Goal: Task Accomplishment & Management: Manage account settings

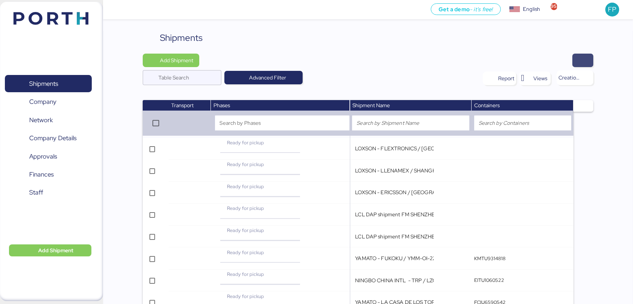
click at [583, 60] on span "button" at bounding box center [583, 60] width 9 height 10
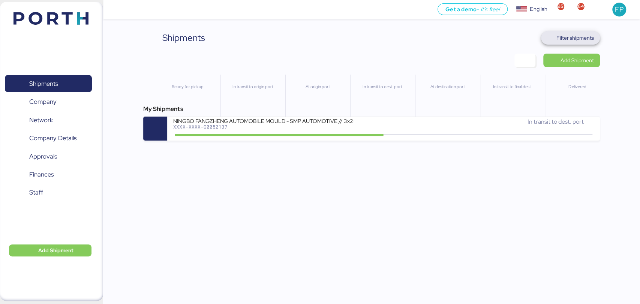
click at [561, 41] on span "Filter shipments" at bounding box center [574, 37] width 37 height 9
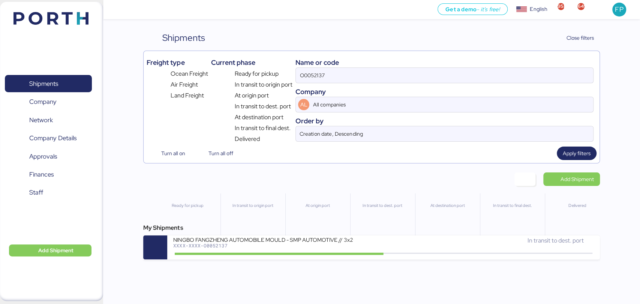
click at [311, 67] on div "Name or code" at bounding box center [444, 62] width 298 height 10
click at [312, 70] on input "O0052137" at bounding box center [444, 75] width 297 height 15
paste input
type input "O0052137"
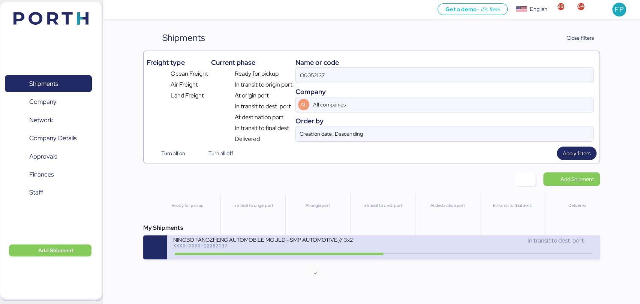
click at [319, 251] on icon at bounding box center [314, 253] width 36 height 8
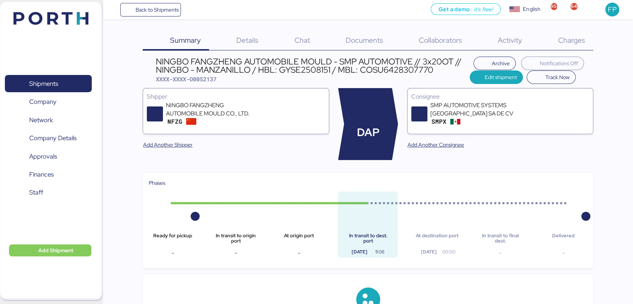
click at [561, 37] on span "Charges" at bounding box center [571, 40] width 27 height 10
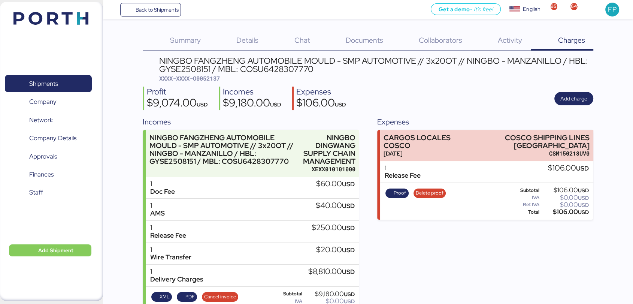
scroll to position [26, 0]
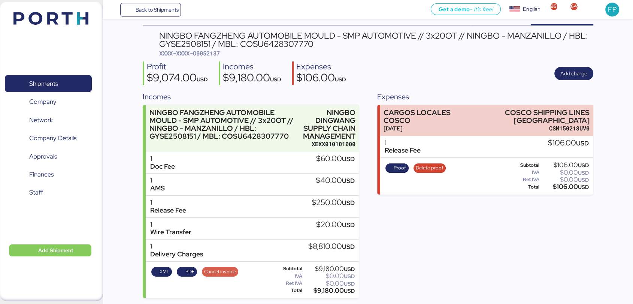
click at [225, 272] on span "Cancel invoice" at bounding box center [220, 272] width 32 height 8
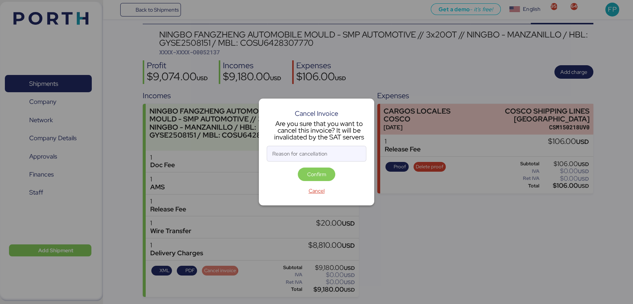
scroll to position [0, 0]
click at [301, 157] on input "Reason for cancellation" at bounding box center [316, 153] width 99 height 15
type input "monto incorrecto"
click at [315, 171] on span "Confirm" at bounding box center [316, 174] width 19 height 9
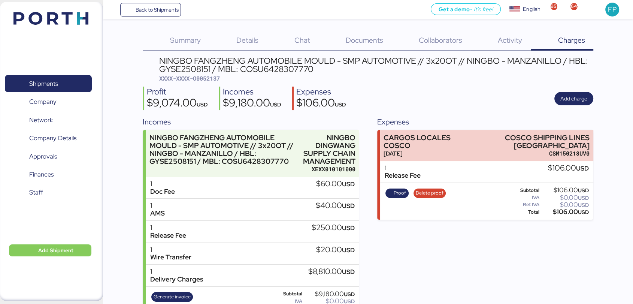
scroll to position [26, 0]
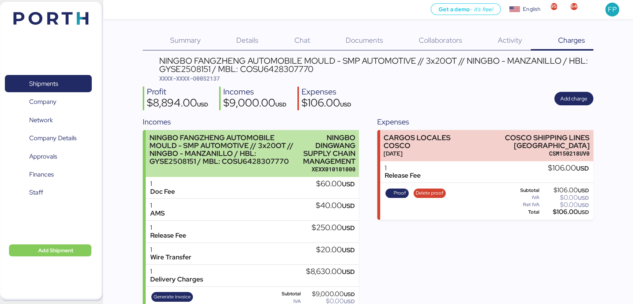
scroll to position [26, 0]
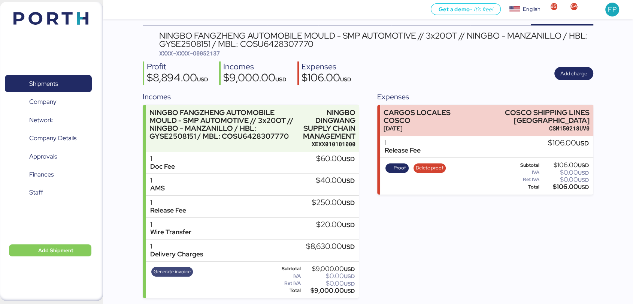
click at [173, 268] on span "Generate invoice" at bounding box center [172, 272] width 37 height 8
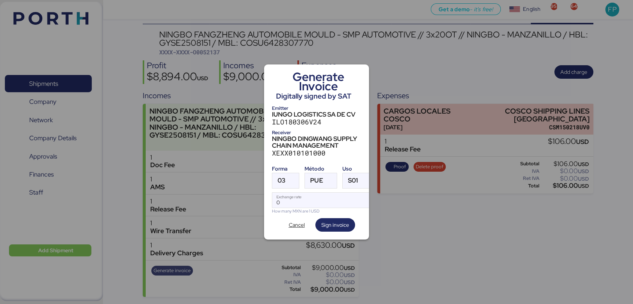
scroll to position [0, 0]
click at [288, 177] on div at bounding box center [292, 180] width 13 height 15
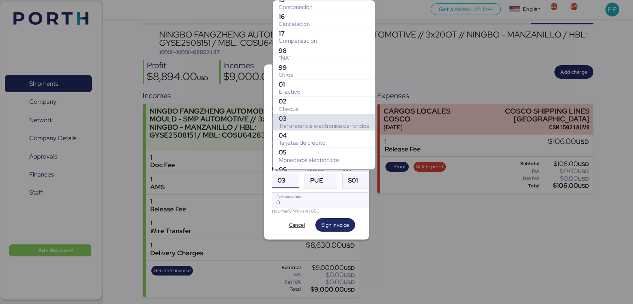
scroll to position [84, 0]
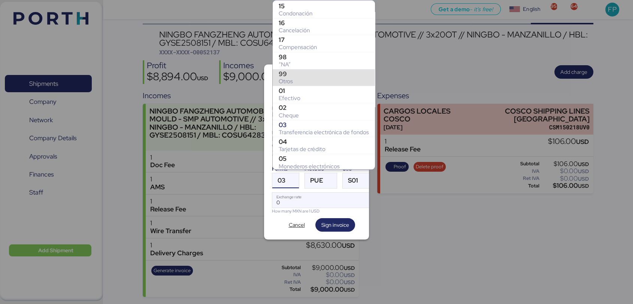
click at [283, 79] on div "Otros" at bounding box center [324, 81] width 90 height 7
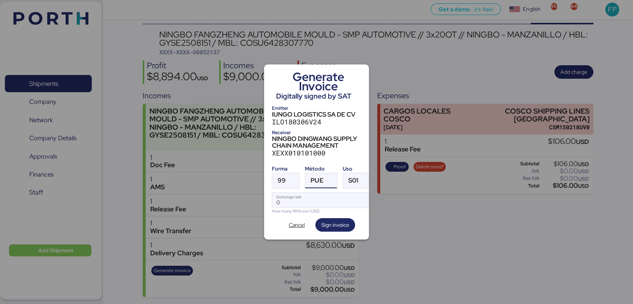
click at [314, 177] on span "PUE" at bounding box center [317, 180] width 13 height 6
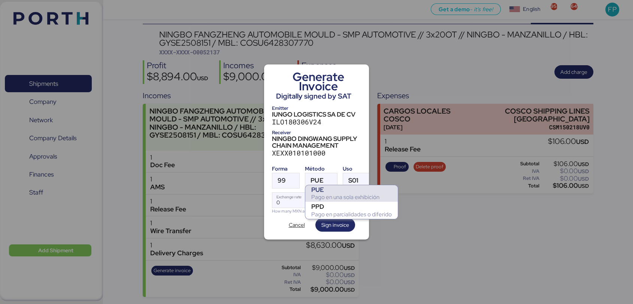
click at [325, 203] on div "PPD" at bounding box center [351, 206] width 81 height 7
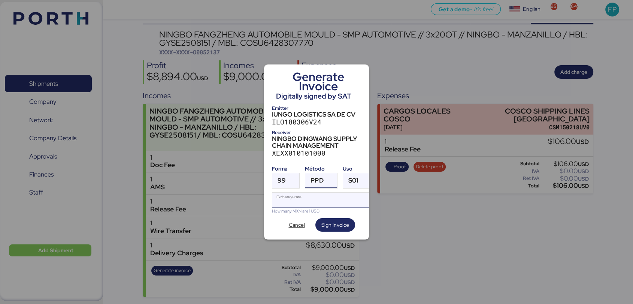
click at [281, 198] on input "Exchange rate" at bounding box center [322, 200] width 100 height 15
paste input "18.4483"
type input "18.4483"
click at [329, 220] on span "Sign invoice" at bounding box center [336, 224] width 28 height 9
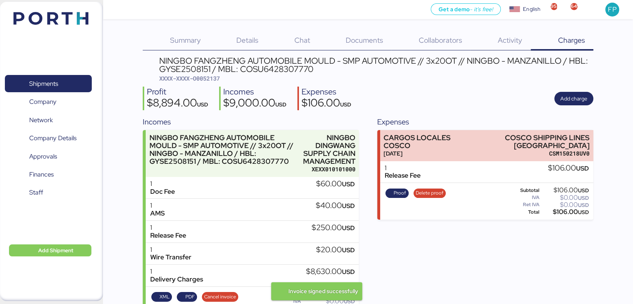
click at [218, 78] on span "XXXX-XXXX-O0052137" at bounding box center [189, 78] width 61 height 7
copy span "O0052137"
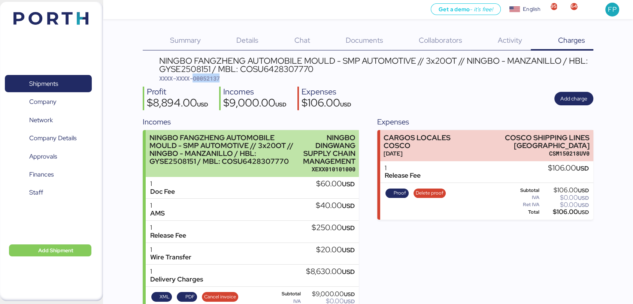
scroll to position [26, 0]
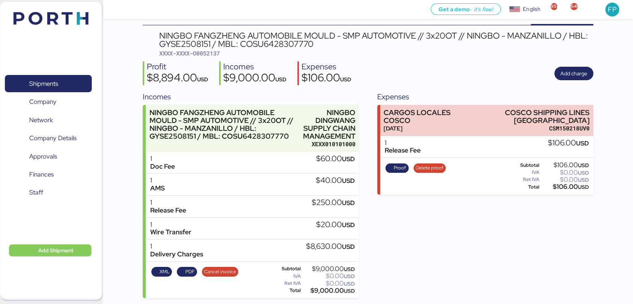
click at [328, 293] on div "$9,000.00 USD" at bounding box center [328, 291] width 52 height 6
copy div "9,000.00"
click at [192, 41] on div "NINGBO FANGZHENG AUTOMOBILE MOULD - SMP AUTOMOTIVE // 3x20OT // NINGBO - MANZAN…" at bounding box center [376, 39] width 434 height 17
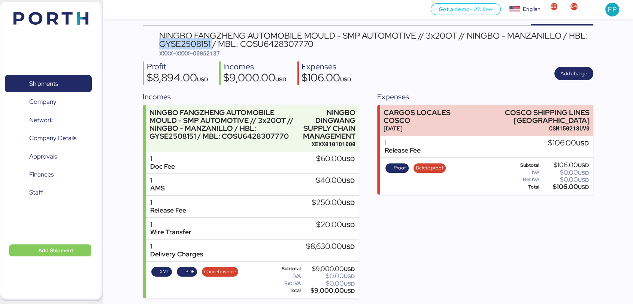
copy div "GYSE2508151"
click at [55, 78] on span "Shipments" at bounding box center [48, 83] width 81 height 11
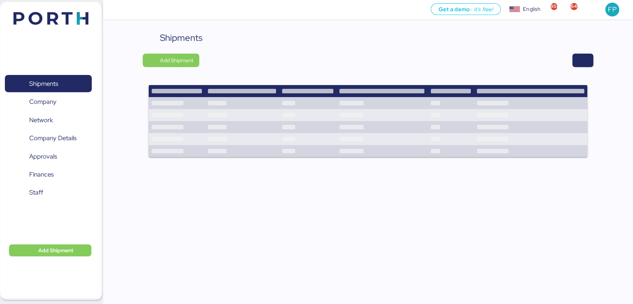
click at [585, 69] on div "Shipments Add Shipment" at bounding box center [368, 99] width 451 height 136
click at [588, 63] on span "button" at bounding box center [583, 60] width 21 height 13
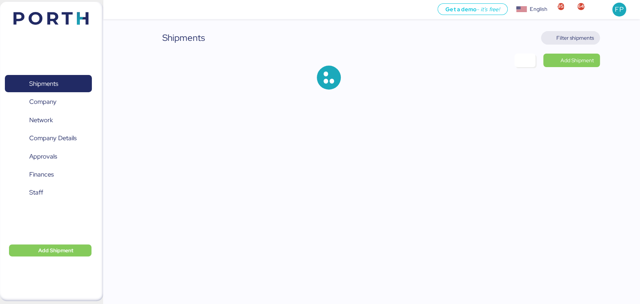
click at [569, 37] on span "Filter shipments" at bounding box center [574, 37] width 37 height 9
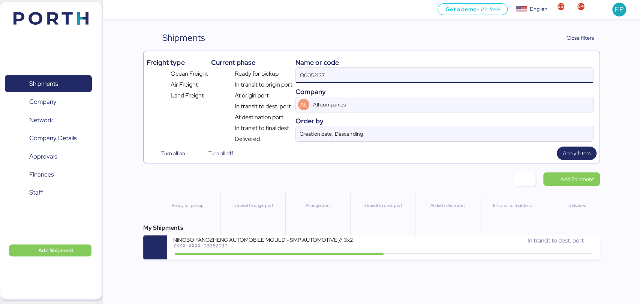
click at [319, 81] on input "O0052137" at bounding box center [444, 75] width 297 height 15
paste input "043"
type input "O0052043"
click at [285, 235] on div "My Shipments BERTOLINI - BMA // 1x40 HQ // paranagua - Veracruz // MBL: PENDIEN…" at bounding box center [371, 241] width 456 height 36
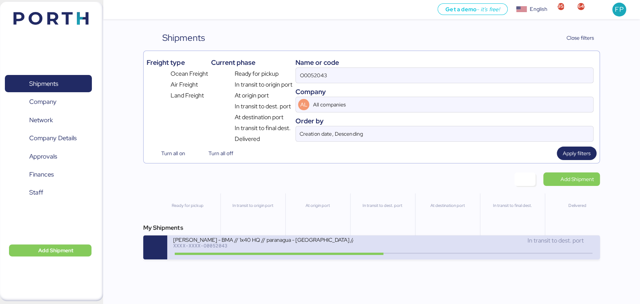
click at [288, 242] on div "[PERSON_NAME] - BMA // 1x40 HQ // paranagua - [GEOGRAPHIC_DATA] // MBL: PENDIEN…" at bounding box center [263, 239] width 180 height 6
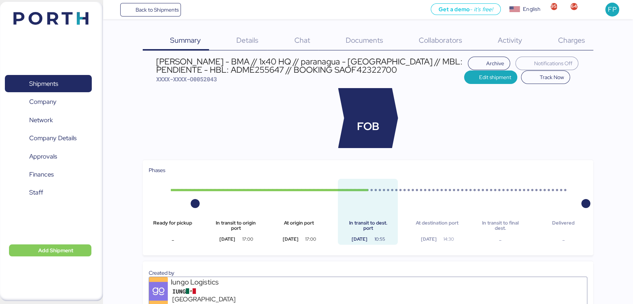
click at [575, 34] on div "Charges 0" at bounding box center [562, 40] width 63 height 19
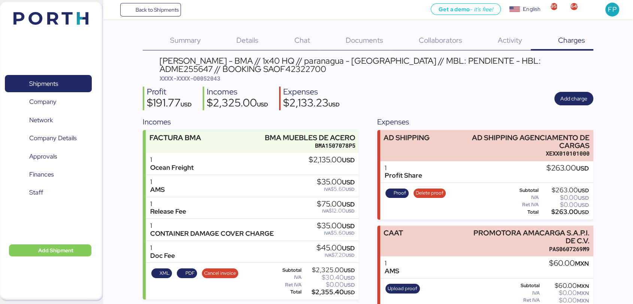
click at [215, 76] on span "XXXX-XXXX-O0052043" at bounding box center [190, 78] width 61 height 7
copy span "O0052043"
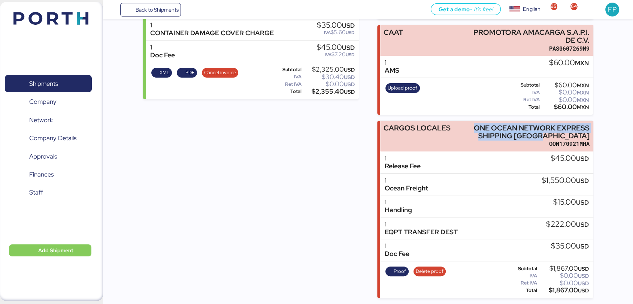
drag, startPoint x: 475, startPoint y: 127, endPoint x: 607, endPoint y: 136, distance: 132.9
click at [607, 136] on div "Summary 0 Details 0 Chat 0 Documents 0 Collaborators 0 Activity 0 Charges 0 BER…" at bounding box center [316, 49] width 633 height 498
copy div "ONE OCEAN NETWORK EXPRESS SHIPPING [GEOGRAPHIC_DATA]"
click at [567, 289] on div "$1,867.00 USD" at bounding box center [564, 290] width 50 height 6
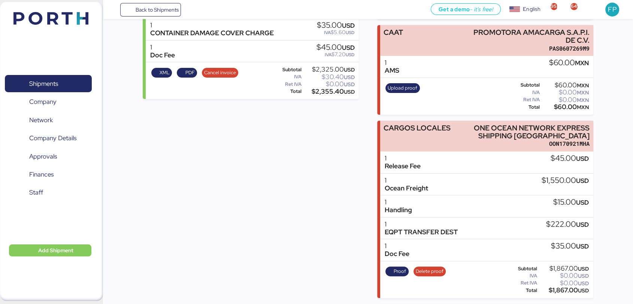
copy div "1,867.00"
click at [405, 274] on span "Proof" at bounding box center [400, 271] width 12 height 8
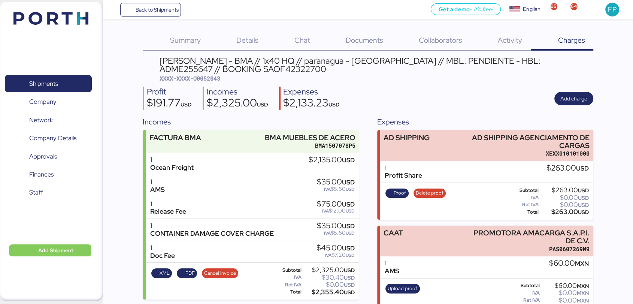
click at [213, 76] on span "XXXX-XXXX-O0052043" at bounding box center [190, 78] width 61 height 7
copy span "O0052043"
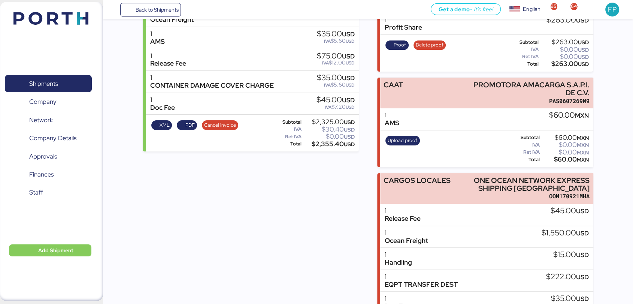
scroll to position [203, 0]
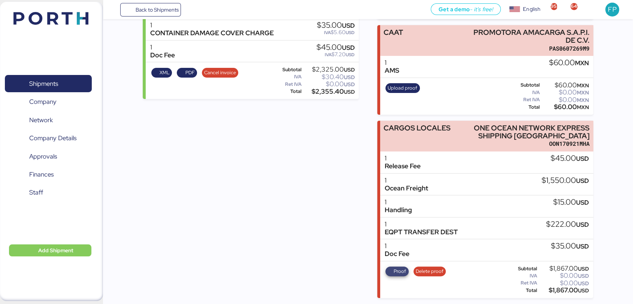
click at [395, 271] on span "Proof" at bounding box center [400, 271] width 12 height 8
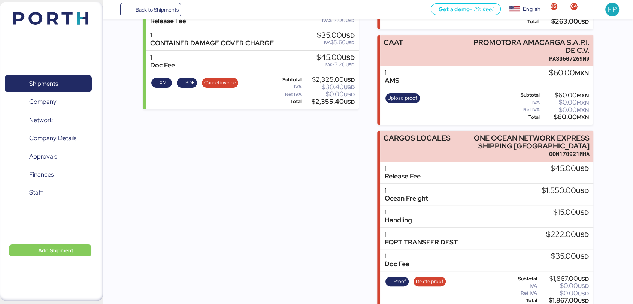
scroll to position [140, 0]
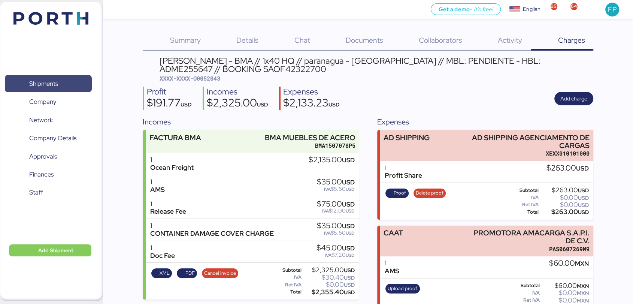
click at [37, 81] on span "Shipments" at bounding box center [43, 83] width 29 height 11
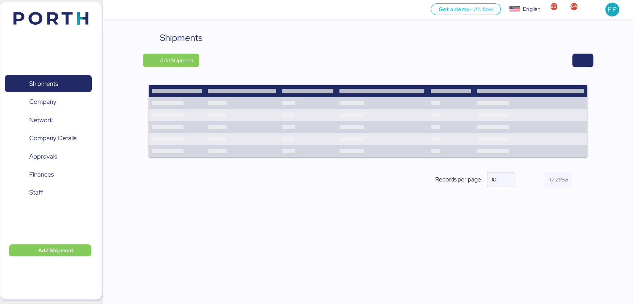
click at [571, 62] on div at bounding box center [399, 60] width 389 height 13
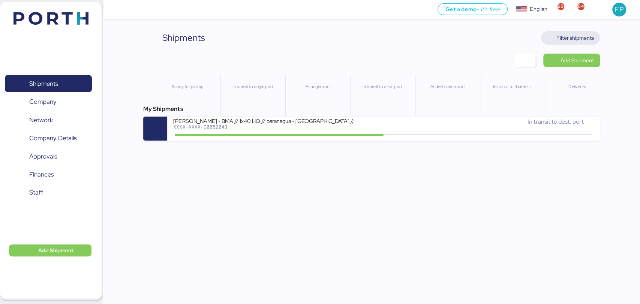
click at [582, 34] on span "Filter shipments" at bounding box center [574, 37] width 37 height 9
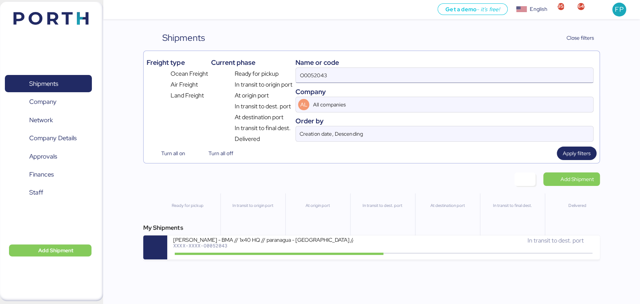
click at [298, 78] on input "O0052043" at bounding box center [444, 75] width 297 height 15
paste input "111"
type input "O0052111"
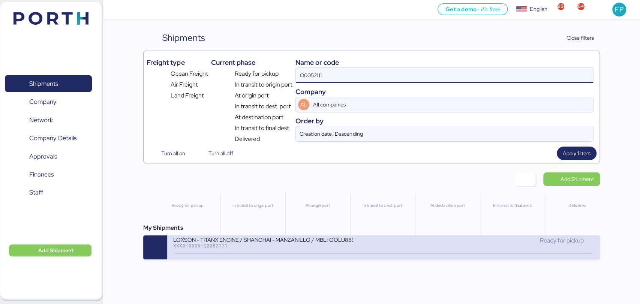
click at [292, 241] on div "LOXSON - TITANX ENGINE / SHANGHAI - MANZANILLO / MBL: OOLU8899530690 - HBL: SZM…" at bounding box center [263, 239] width 180 height 6
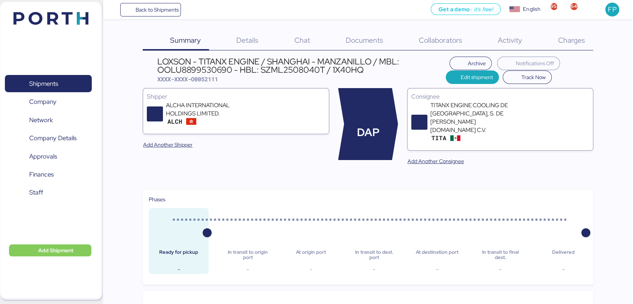
click at [565, 43] on span "Charges" at bounding box center [571, 40] width 27 height 10
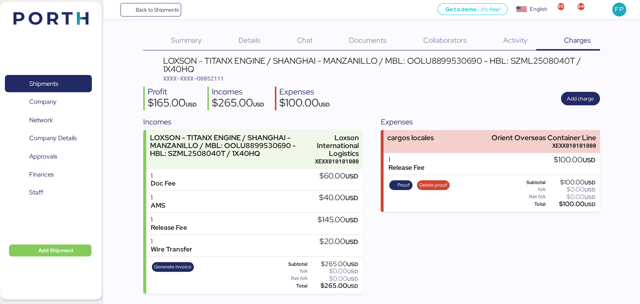
click at [219, 79] on span "XXXX-XXXX-O0052111" at bounding box center [193, 78] width 61 height 7
copy span "O0052111"
click at [56, 84] on span "Shipments" at bounding box center [43, 83] width 29 height 11
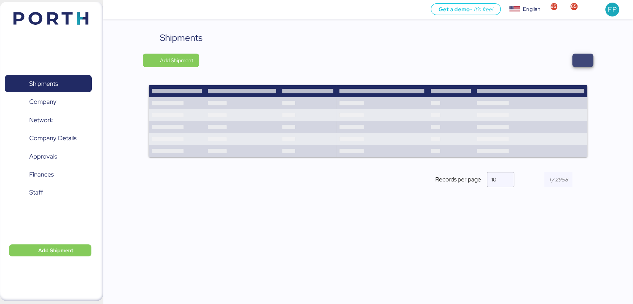
click at [574, 58] on span "button" at bounding box center [583, 60] width 21 height 13
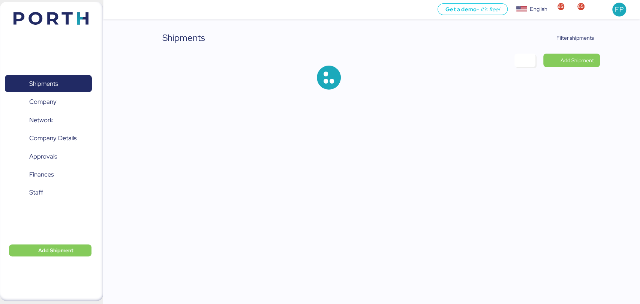
click at [570, 29] on div "Shipments Filter shipments Add Shipment" at bounding box center [320, 51] width 640 height 102
click at [573, 33] on span "Filter shipments" at bounding box center [574, 37] width 37 height 9
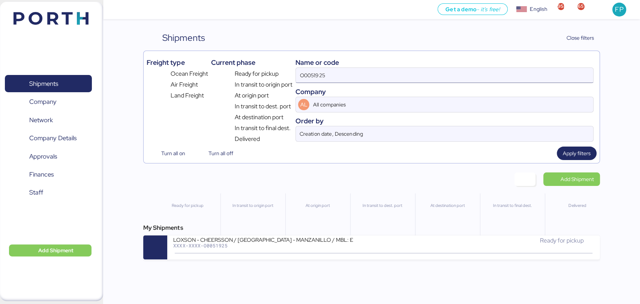
click at [313, 77] on input "O0051925" at bounding box center [444, 75] width 297 height 15
paste input "00"
click at [313, 77] on input "O0051900" at bounding box center [444, 75] width 297 height 15
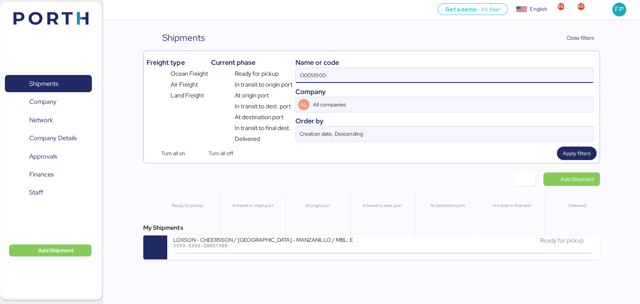
paste input
type input "O0051900"
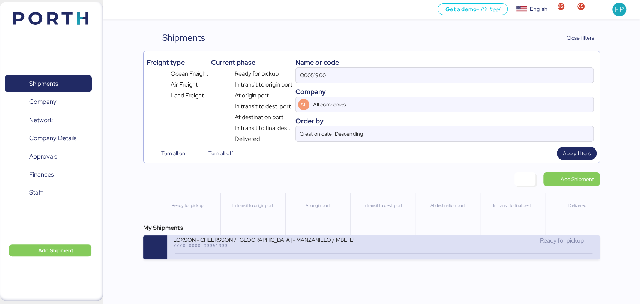
click at [287, 250] on div "LOXSON - CHEERSSON / SHANGHAI - MANZANILLO / MBL: ESLCHNSHG038926 - HBL: YQSE25…" at bounding box center [278, 244] width 210 height 16
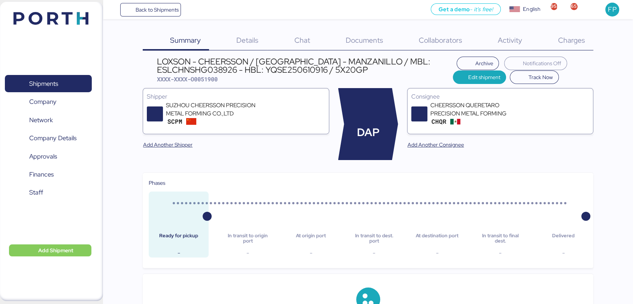
click at [574, 40] on span "Charges" at bounding box center [571, 40] width 27 height 10
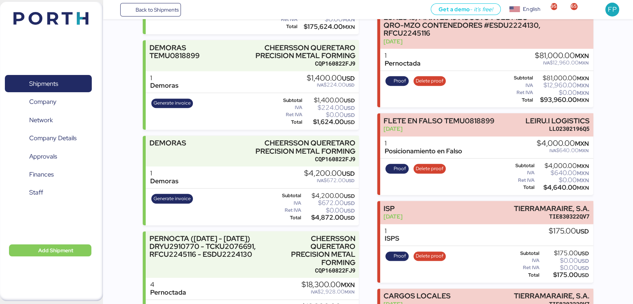
scroll to position [420, 0]
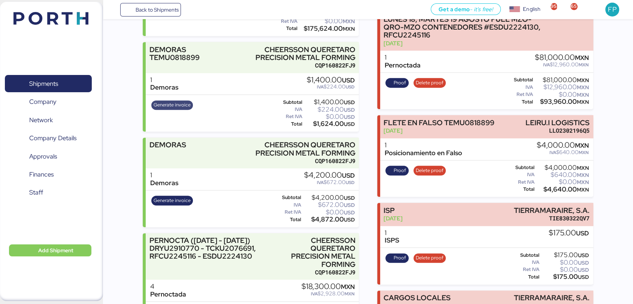
click at [168, 105] on span "Generate invoice" at bounding box center [172, 105] width 37 height 8
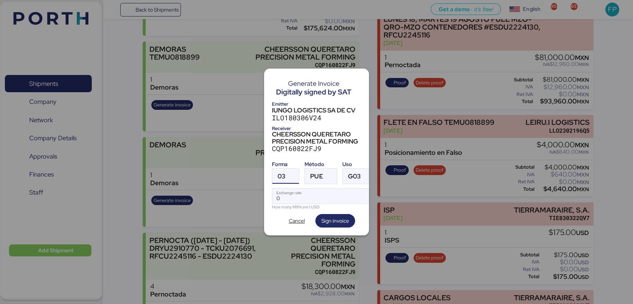
click at [284, 175] on span "03" at bounding box center [282, 176] width 8 height 6
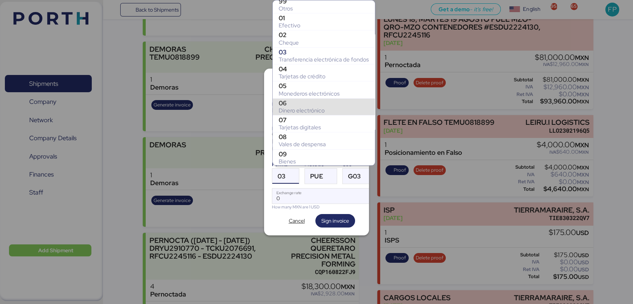
scroll to position [122, 0]
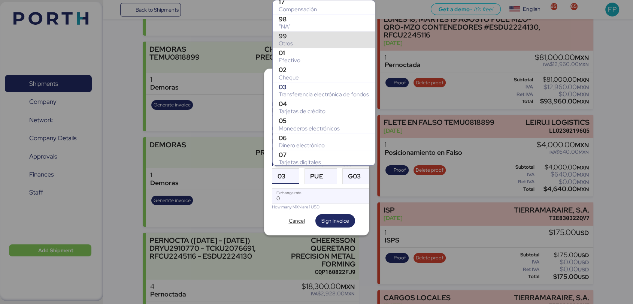
click at [299, 40] on div "Otros" at bounding box center [324, 43] width 90 height 7
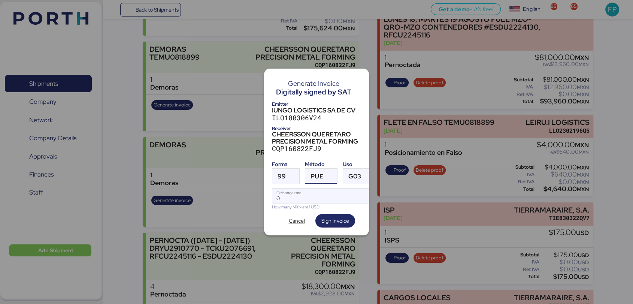
click at [310, 175] on div "PUE" at bounding box center [314, 176] width 18 height 15
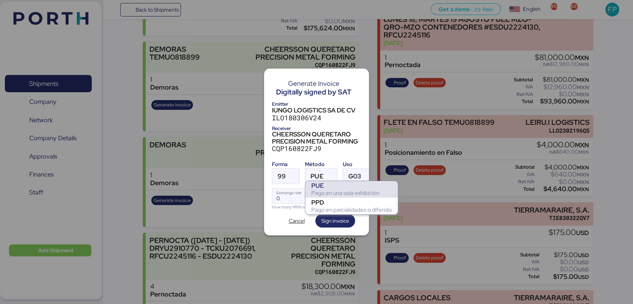
click at [324, 200] on div "PPD" at bounding box center [351, 202] width 81 height 7
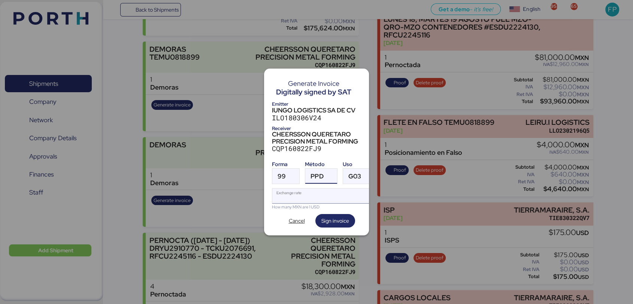
click at [302, 190] on input "Exchange rate" at bounding box center [323, 195] width 102 height 15
paste input "18.4483"
type input "18.4483"
click at [330, 216] on span "Sign invoice" at bounding box center [336, 220] width 28 height 9
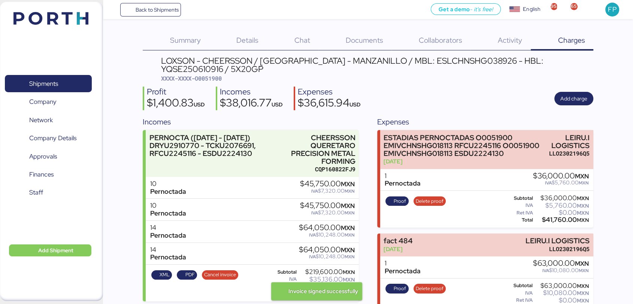
click at [210, 79] on span "XXXX-XXXX-O0051900" at bounding box center [191, 78] width 61 height 7
copy span "O0051900"
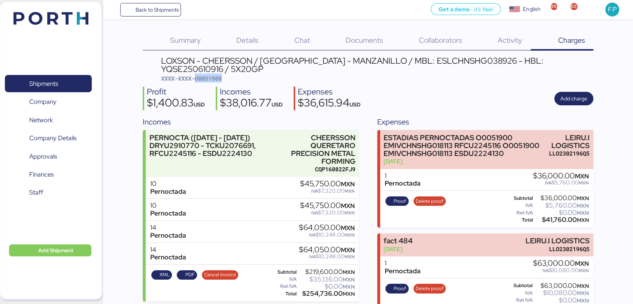
copy span "O0051900"
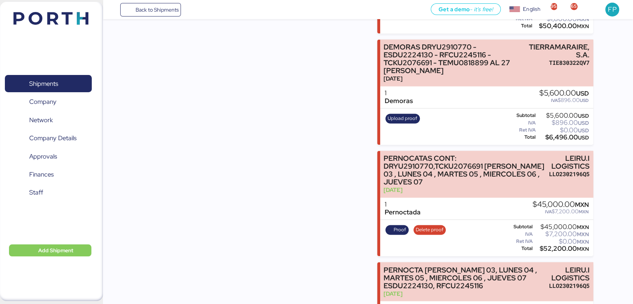
scroll to position [1166, 0]
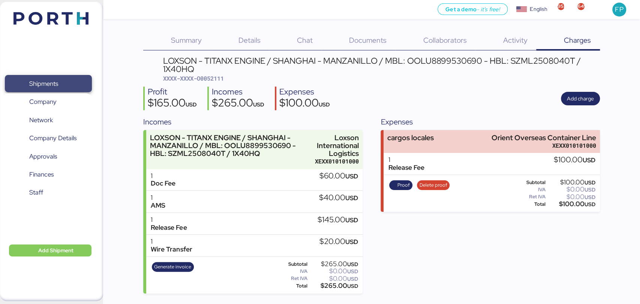
click at [69, 78] on span "Shipments" at bounding box center [48, 83] width 81 height 11
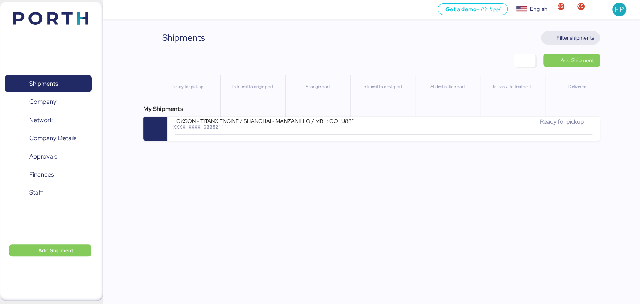
click at [589, 38] on span "Filter shipments" at bounding box center [574, 37] width 37 height 9
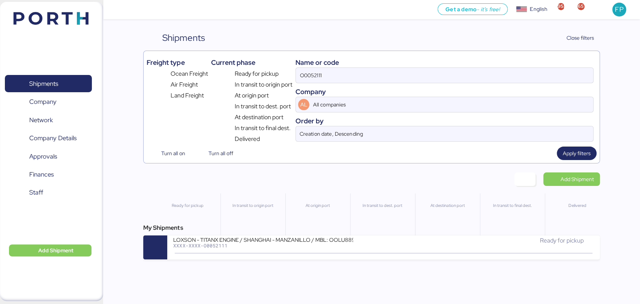
click at [316, 84] on div "Name or code O0052111 Company AL All companies Order by Creation date, Descendi…" at bounding box center [444, 99] width 298 height 90
click at [313, 78] on input "O0052111" at bounding box center [444, 75] width 297 height 15
paste input "006"
type input "O0052006"
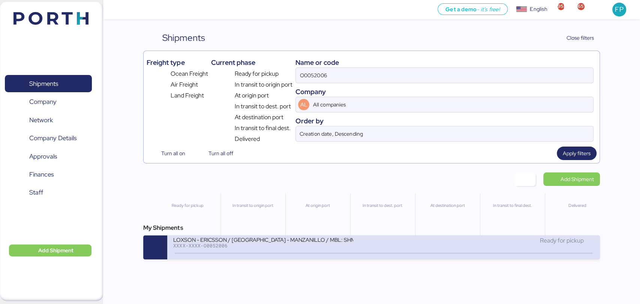
click at [282, 251] on div "LOXSON - ERICSSON / SHANGHAI - MANZANILLO / MBL: SHMZL25155750 - HBL: YQSE25071…" at bounding box center [278, 244] width 210 height 16
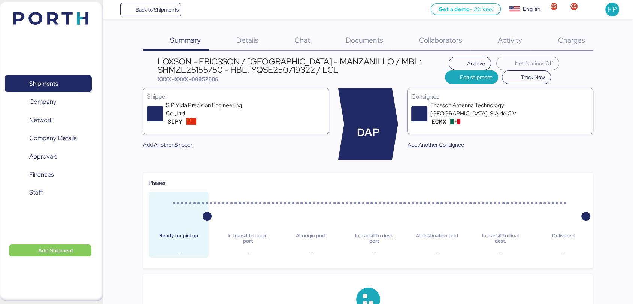
click at [567, 42] on span "Charges" at bounding box center [571, 40] width 27 height 10
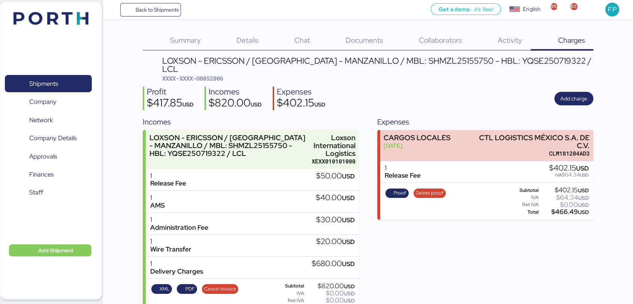
click at [223, 75] on span "XXXX-XXXX-O0052006" at bounding box center [192, 78] width 61 height 7
copy span "O0052006"
click at [42, 80] on span "Shipments" at bounding box center [43, 83] width 29 height 11
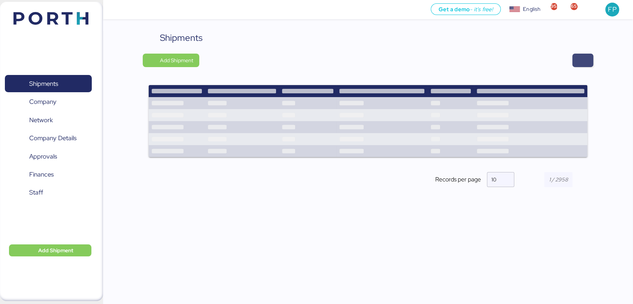
click at [585, 64] on span "button" at bounding box center [583, 60] width 9 height 10
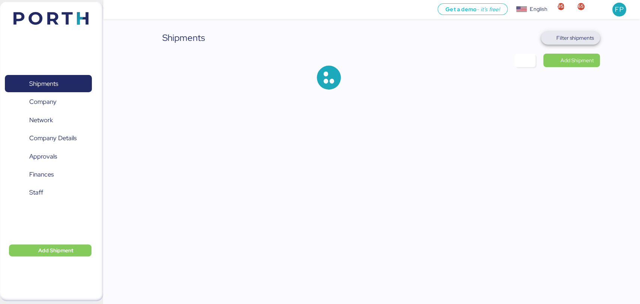
click at [582, 43] on span "Filter shipments" at bounding box center [570, 37] width 59 height 13
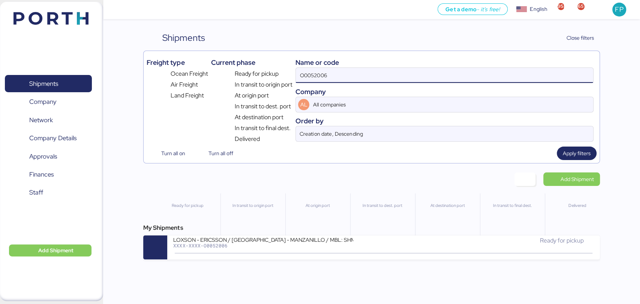
click at [312, 78] on input "O0052006" at bounding box center [444, 75] width 297 height 15
paste input "1925"
type input "O0051925"
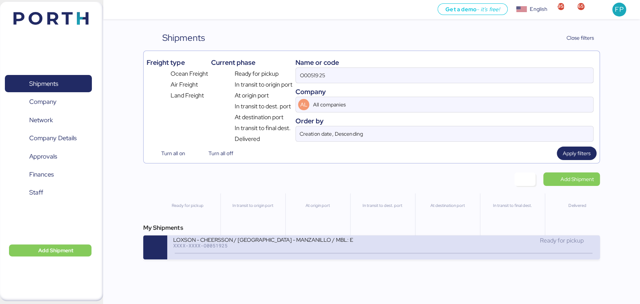
click at [263, 248] on div "XXXX-XXXX-O0051925" at bounding box center [263, 245] width 180 height 5
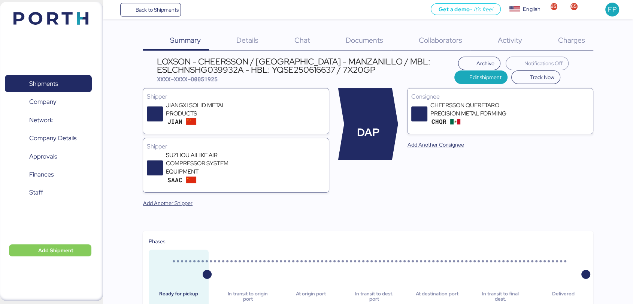
click at [582, 35] on span "Charges" at bounding box center [571, 40] width 27 height 10
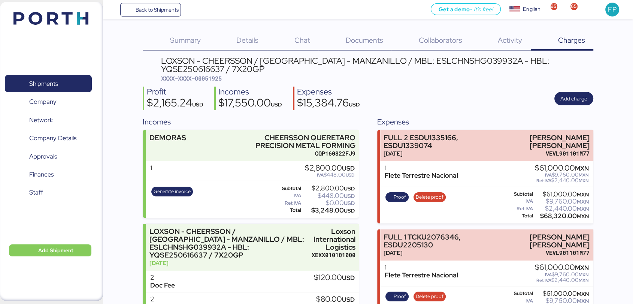
scroll to position [1, 0]
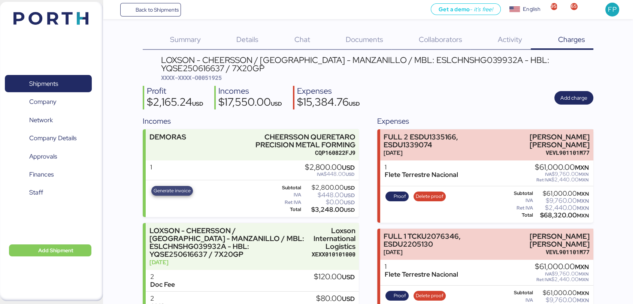
click at [182, 186] on span "Generate invoice" at bounding box center [172, 191] width 42 height 10
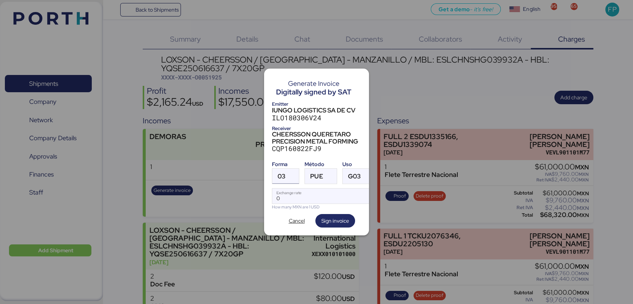
click at [275, 170] on div "03" at bounding box center [278, 176] width 13 height 15
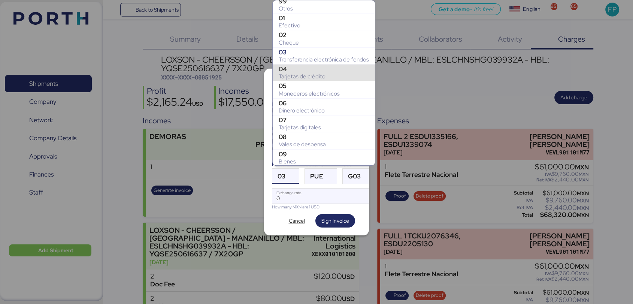
scroll to position [122, 0]
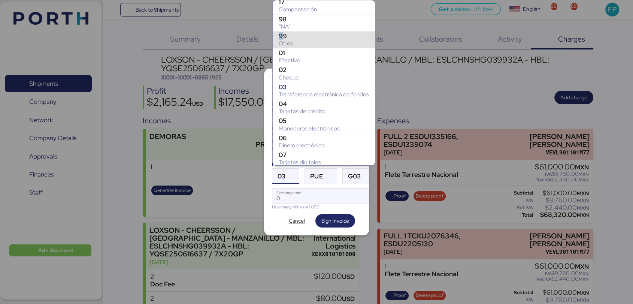
drag, startPoint x: 291, startPoint y: 28, endPoint x: 282, endPoint y: 35, distance: 10.9
click at [282, 35] on div "10 Servicio 11 Por cuenta de tercero 12 Dación en pago 13 Pago por subrogación …" at bounding box center [324, 40] width 102 height 322
click at [282, 35] on div "99" at bounding box center [324, 35] width 90 height 7
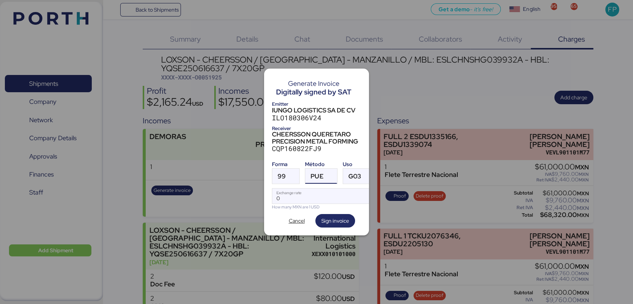
click at [323, 169] on div "PUE" at bounding box center [317, 176] width 13 height 15
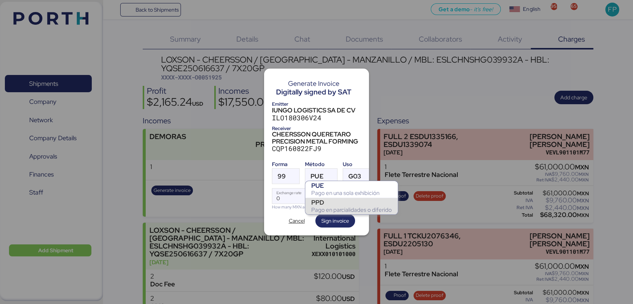
click at [332, 202] on div "PPD" at bounding box center [351, 202] width 81 height 7
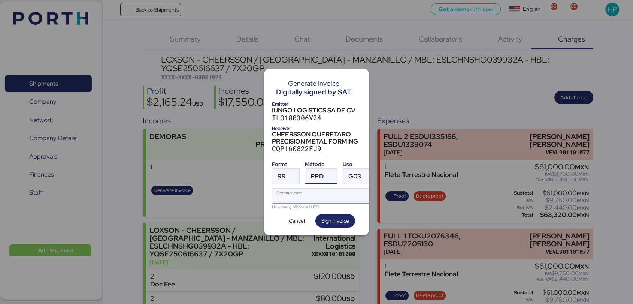
click at [295, 188] on input "Exchange rate" at bounding box center [323, 195] width 102 height 15
paste input "18.4483"
type input "18.4483"
click at [335, 218] on span "Sign invoice" at bounding box center [336, 220] width 28 height 9
click at [338, 216] on span "Sign invoice" at bounding box center [336, 220] width 28 height 9
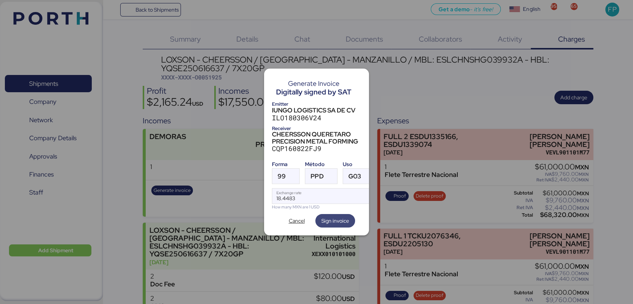
click at [338, 216] on span "Sign invoice" at bounding box center [336, 220] width 28 height 9
click at [303, 216] on span "Cancel" at bounding box center [297, 220] width 16 height 9
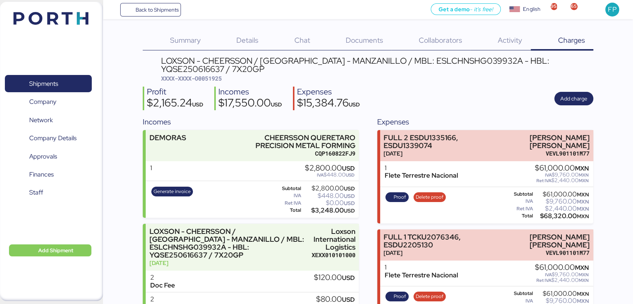
scroll to position [1, 0]
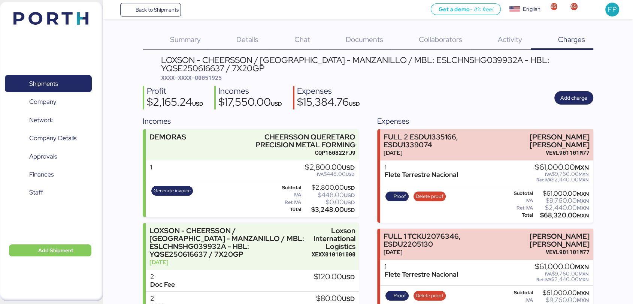
click at [209, 77] on span "XXXX-XXXX-O0051925" at bounding box center [191, 77] width 61 height 7
copy span "O0051925"
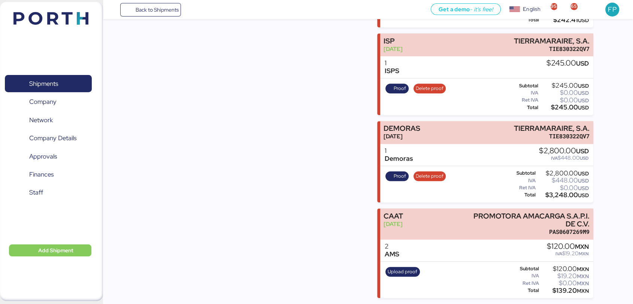
scroll to position [605, 0]
click at [396, 175] on span "Proof" at bounding box center [400, 176] width 12 height 8
drag, startPoint x: 516, startPoint y: 127, endPoint x: 608, endPoint y: 124, distance: 92.6
copy div "TIERRAMARAIRE, S.A."
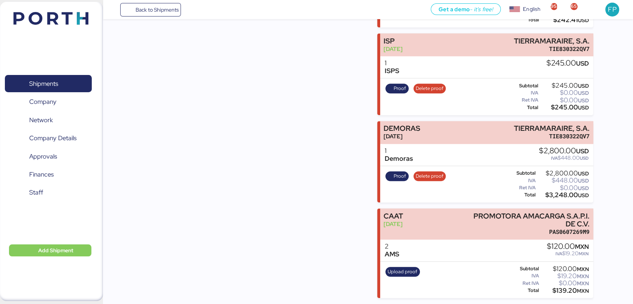
click at [562, 196] on div "$3,248.00 USD" at bounding box center [563, 195] width 52 height 6
copy div "3,248.00"
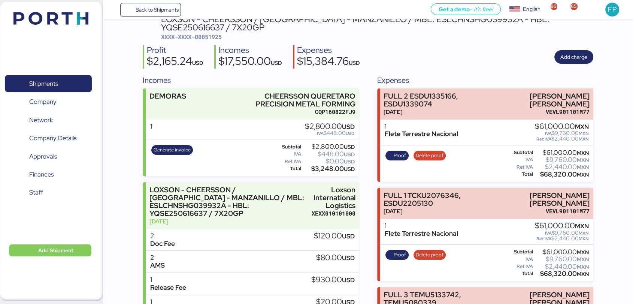
scroll to position [0, 0]
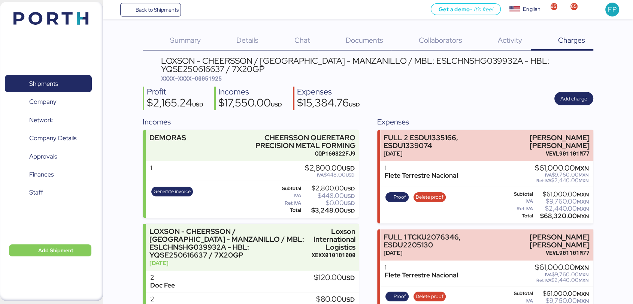
click at [441, 58] on div "LOXSON - CHEERSSON / SHANGHAI - MANZANILLO / MBL: ESLCHNSHG039932A - HBL: YQSE2…" at bounding box center [377, 65] width 432 height 17
copy div "ESLCHNSHG039932A"
click at [486, 95] on div "Profit $2,165.24 USD Incomes $17,550.00 USD Expenses $15,384.76 USD Add charge" at bounding box center [368, 99] width 451 height 24
click at [236, 36] on div "Details 0" at bounding box center [238, 40] width 58 height 19
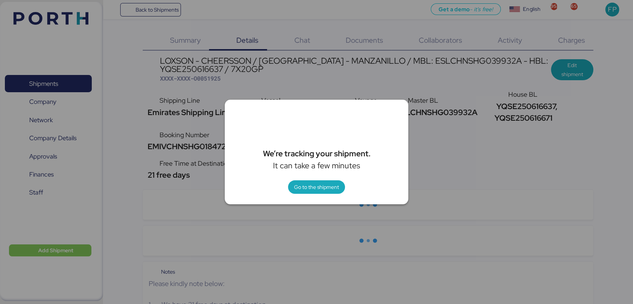
click at [473, 151] on div at bounding box center [316, 152] width 633 height 304
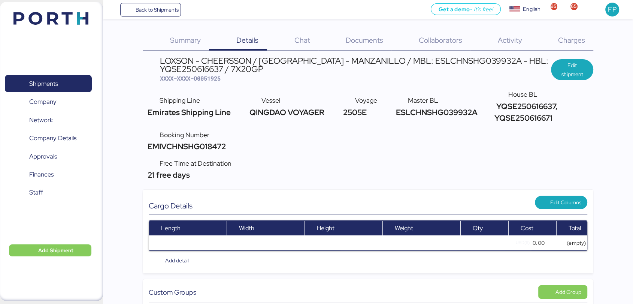
click at [573, 39] on span "Charges" at bounding box center [571, 40] width 27 height 10
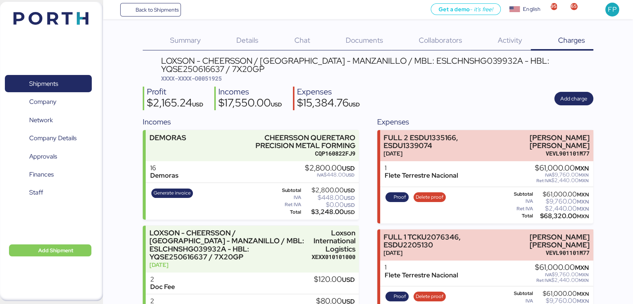
click at [222, 75] on span "XXXX-XXXX-O0051925" at bounding box center [191, 78] width 61 height 7
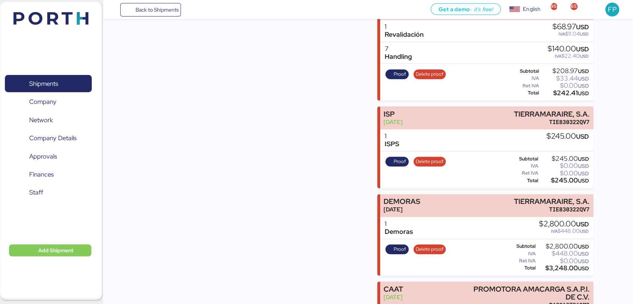
scroll to position [605, 0]
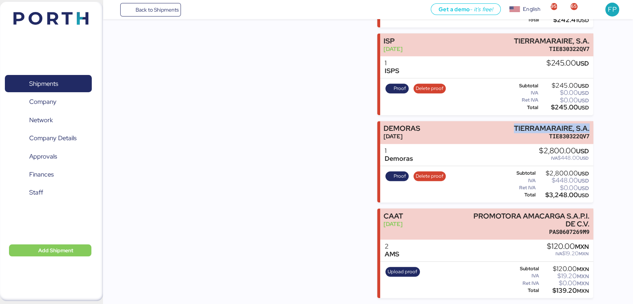
drag, startPoint x: 513, startPoint y: 121, endPoint x: 608, endPoint y: 123, distance: 95.2
copy div "TIERRAMARAIRE, S.A."
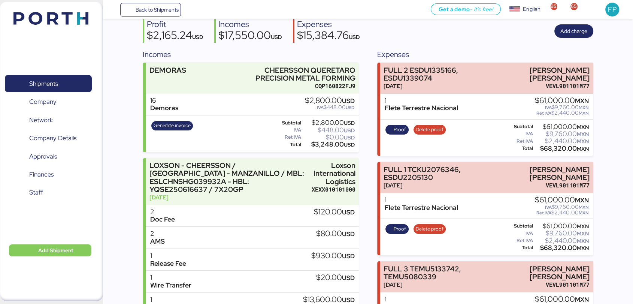
scroll to position [9, 0]
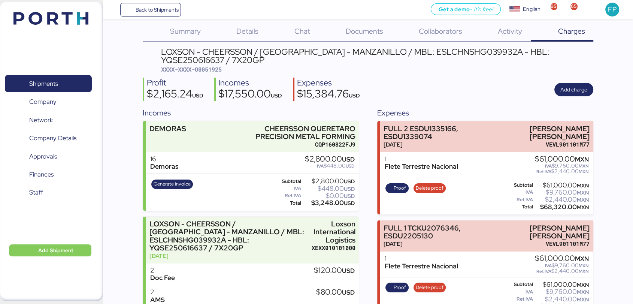
click at [210, 70] on span "XXXX-XXXX-O0051925" at bounding box center [191, 69] width 61 height 7
copy span "O0051925"
click at [183, 182] on span "Generate invoice" at bounding box center [172, 184] width 37 height 8
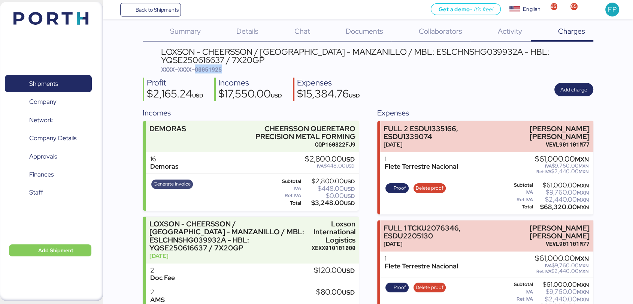
scroll to position [0, 0]
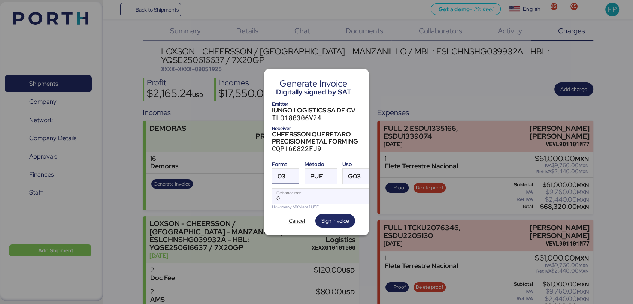
click at [278, 179] on div "03" at bounding box center [282, 176] width 8 height 15
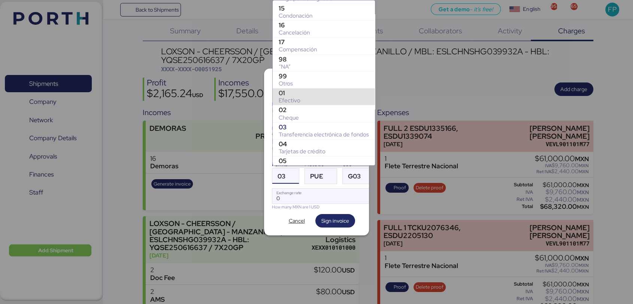
scroll to position [82, 0]
click at [295, 76] on div "99" at bounding box center [324, 75] width 90 height 7
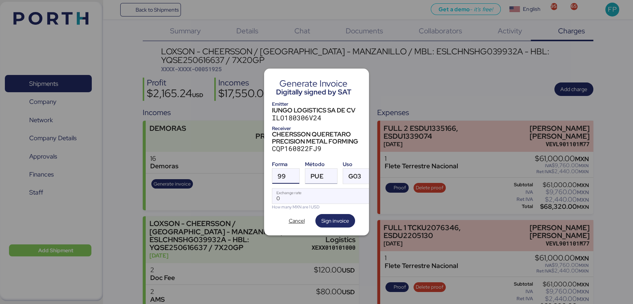
click at [319, 173] on span "PUE" at bounding box center [317, 176] width 13 height 6
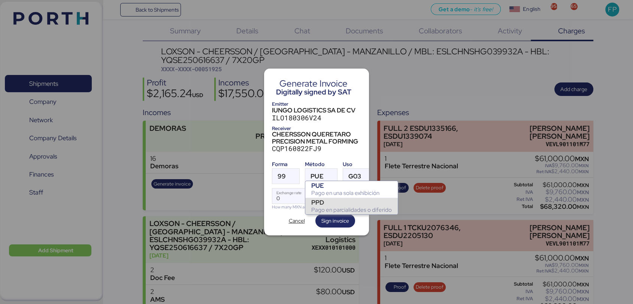
click at [326, 200] on div "PPD" at bounding box center [351, 202] width 81 height 7
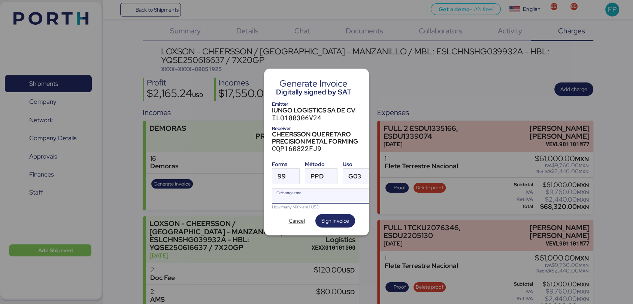
click at [288, 193] on input "Exchange rate" at bounding box center [323, 195] width 102 height 15
paste input "18.4483"
type input "18.4483"
click at [327, 216] on span "Sign invoice" at bounding box center [336, 220] width 28 height 9
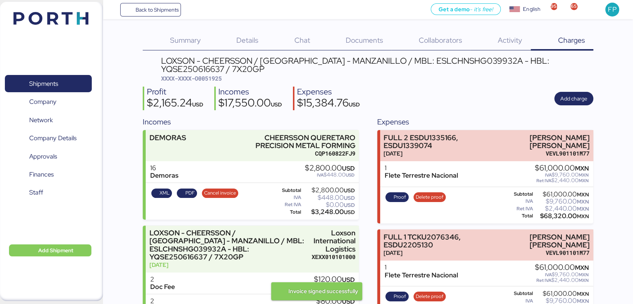
click at [220, 80] on span "XXXX-XXXX-O0051925" at bounding box center [191, 78] width 61 height 7
copy span "O0051925"
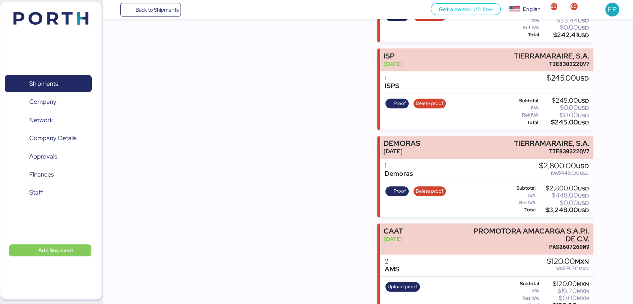
scroll to position [605, 0]
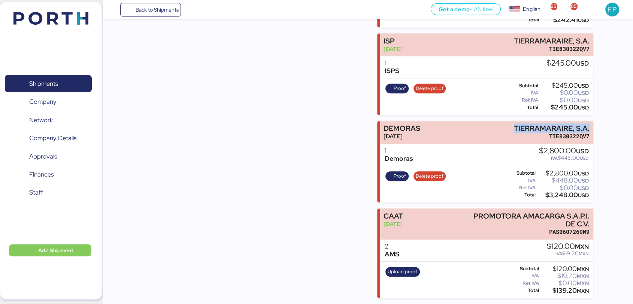
drag, startPoint x: 514, startPoint y: 124, endPoint x: 602, endPoint y: 124, distance: 88.1
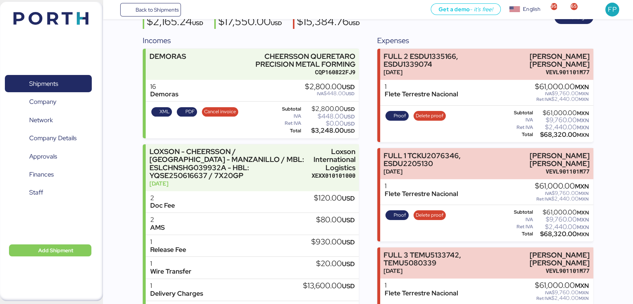
scroll to position [0, 0]
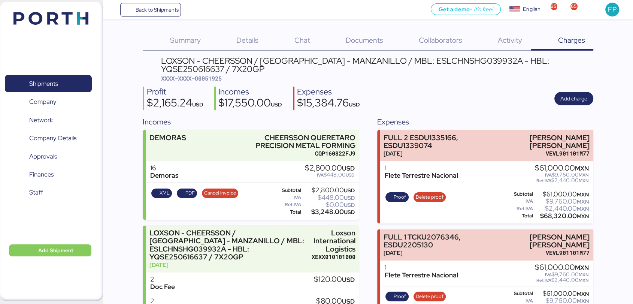
click at [216, 82] on span "XXXX-XXXX-O0051925" at bounding box center [191, 78] width 61 height 7
click at [67, 79] on span "Shipments" at bounding box center [48, 83] width 81 height 11
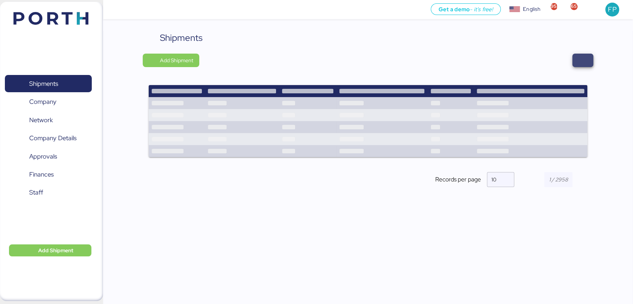
click at [591, 61] on span "button" at bounding box center [583, 60] width 21 height 13
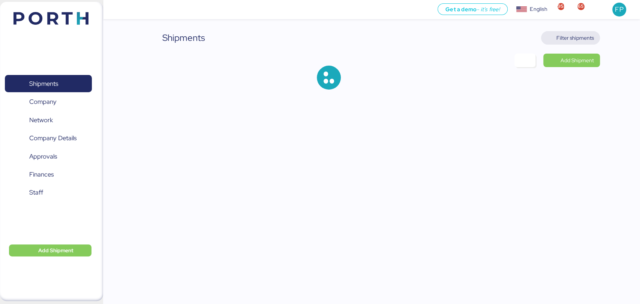
click at [575, 38] on span "Filter shipments" at bounding box center [574, 37] width 37 height 9
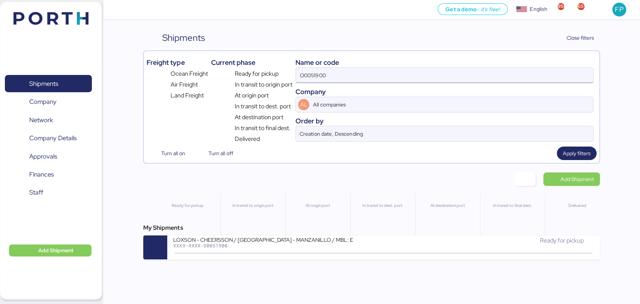
click at [318, 78] on input "O0051900" at bounding box center [444, 75] width 297 height 15
paste input "SSZ1660577"
type input "SSZ1660577"
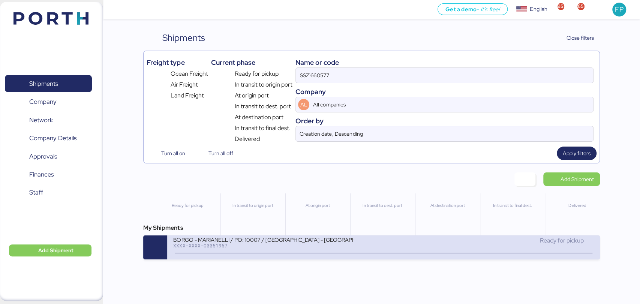
click at [252, 247] on div "XXXX-XXXX-O0051967" at bounding box center [263, 245] width 180 height 5
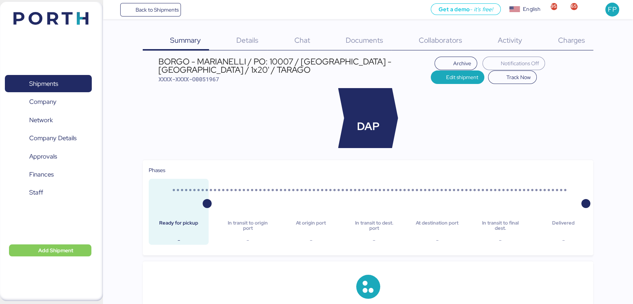
click at [580, 28] on div "Summary 0 Details 0 Chat 0 Documents 0 Collaborators 0 Activity 0 Charges 0 BOR…" at bounding box center [316, 271] width 633 height 543
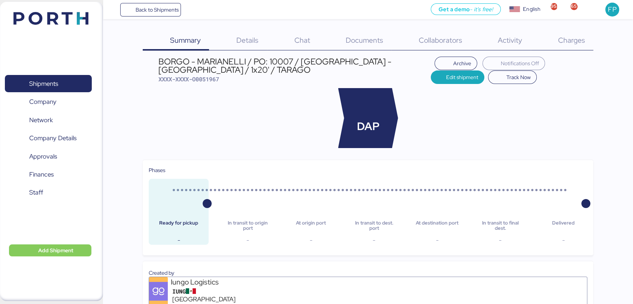
click at [570, 40] on span "Charges" at bounding box center [571, 40] width 27 height 10
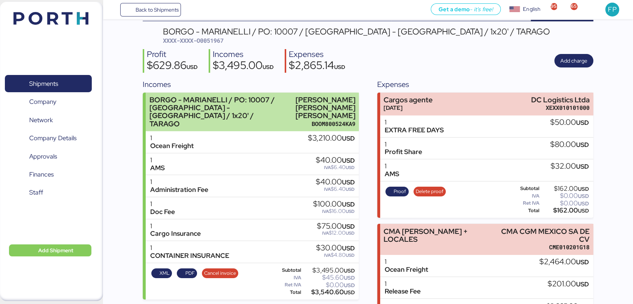
scroll to position [28, 0]
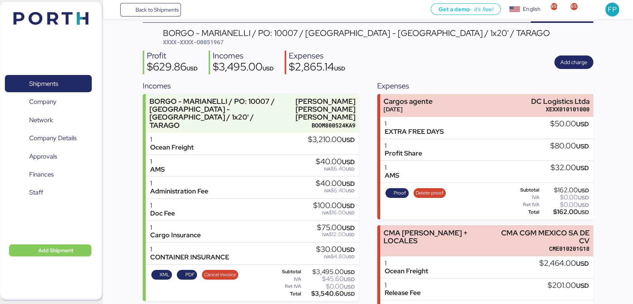
click at [208, 41] on span "XXXX-XXXX-O0051967" at bounding box center [193, 41] width 61 height 7
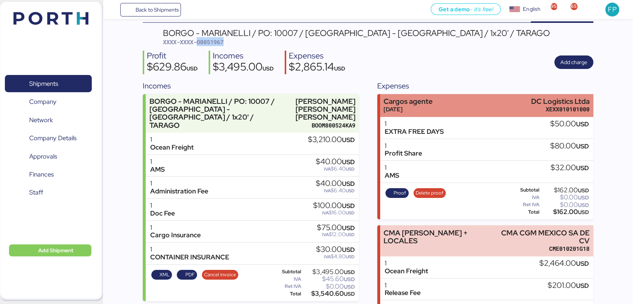
scroll to position [157, 0]
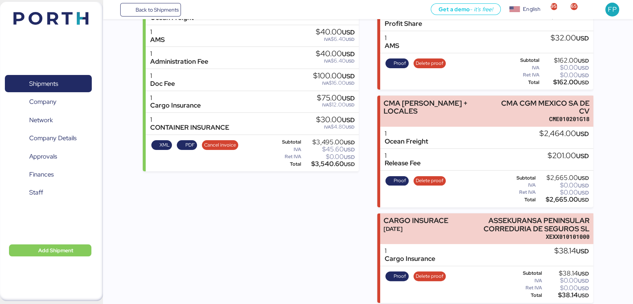
click at [550, 197] on div "$2,665.00 USD" at bounding box center [563, 200] width 52 height 6
drag, startPoint x: 489, startPoint y: 102, endPoint x: 602, endPoint y: 102, distance: 113.5
click at [602, 102] on div "Summary 0 Details 0 Chat 0 Documents 0 Collaborators 0 Activity 0 Charges 0 BOR…" at bounding box center [316, 73] width 633 height 460
click at [399, 176] on span "Proof" at bounding box center [400, 180] width 12 height 8
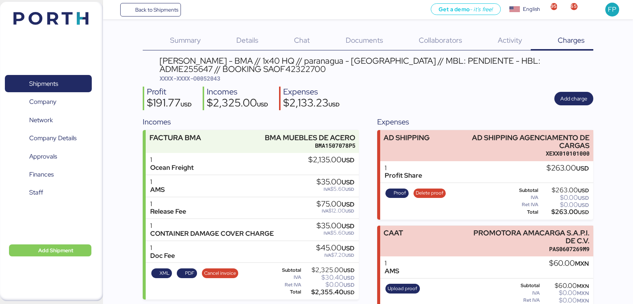
scroll to position [203, 0]
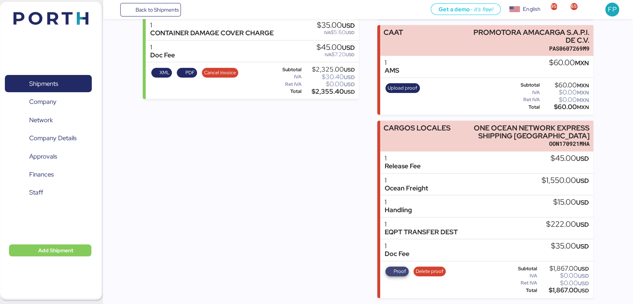
click at [402, 268] on span "Proof" at bounding box center [400, 271] width 12 height 8
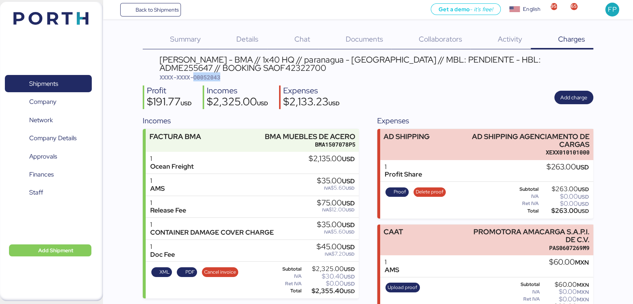
scroll to position [1, 0]
